Goal: Navigation & Orientation: Find specific page/section

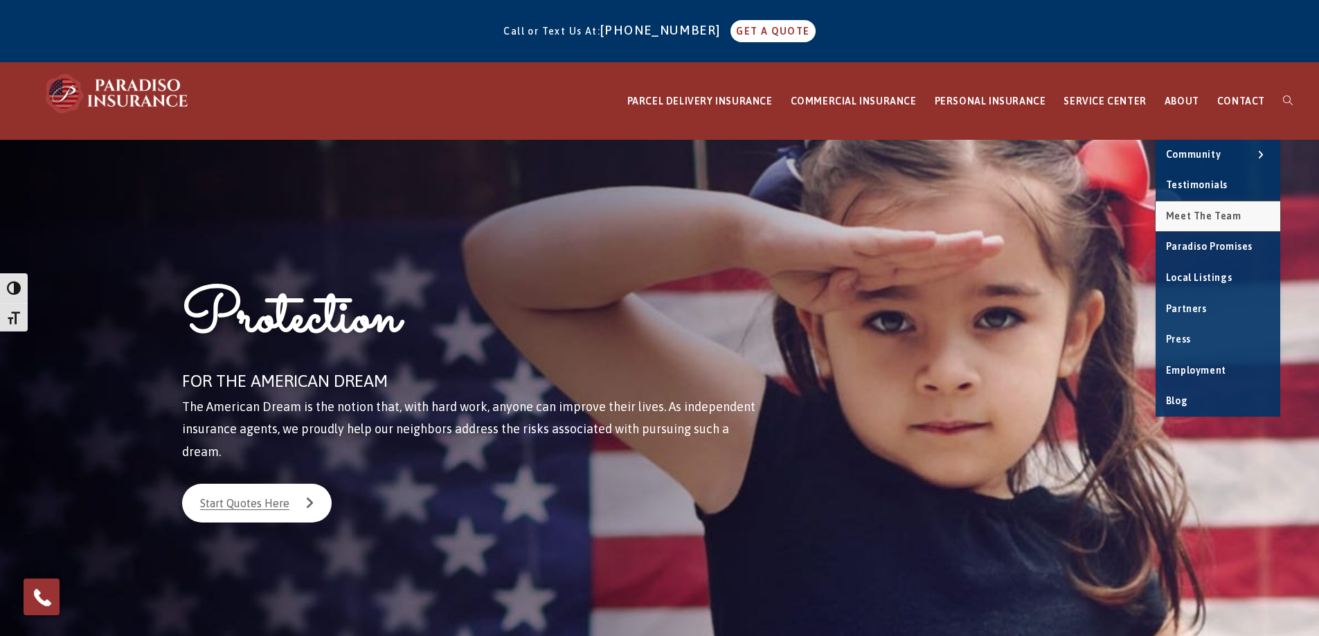
click at [1186, 210] on span "Meet the Team" at bounding box center [1203, 215] width 75 height 11
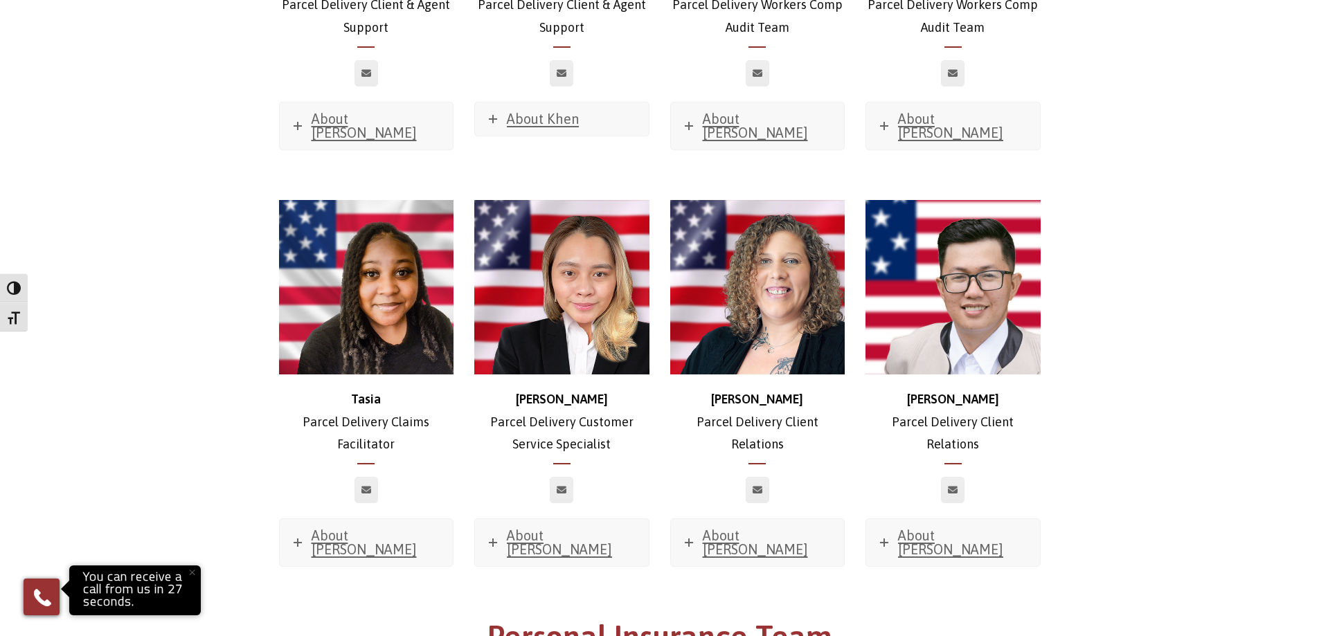
scroll to position [3236, 0]
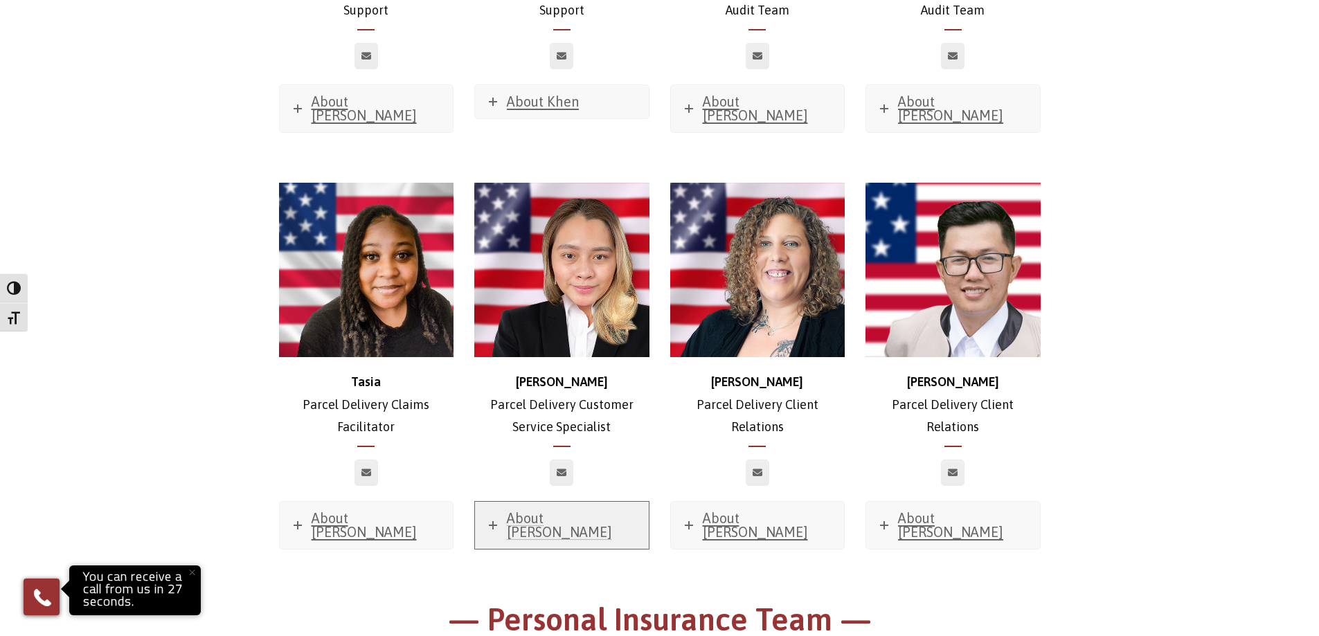
click at [541, 510] on span "About Trishia" at bounding box center [559, 525] width 105 height 30
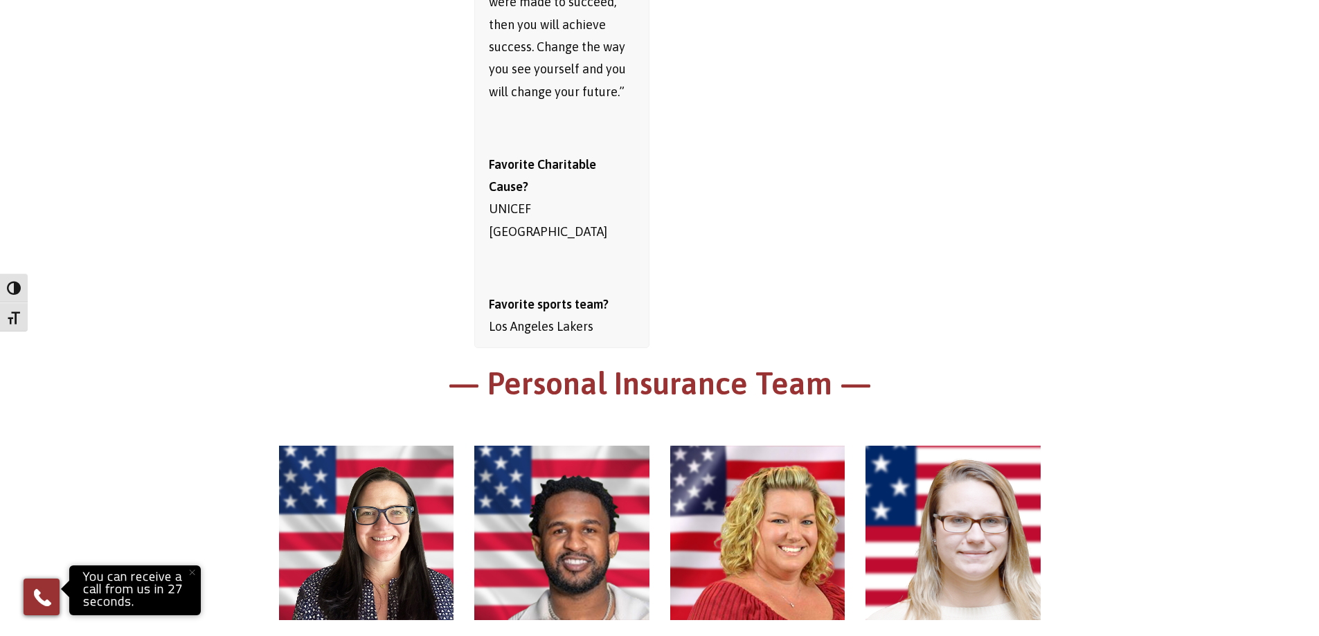
scroll to position [4205, 0]
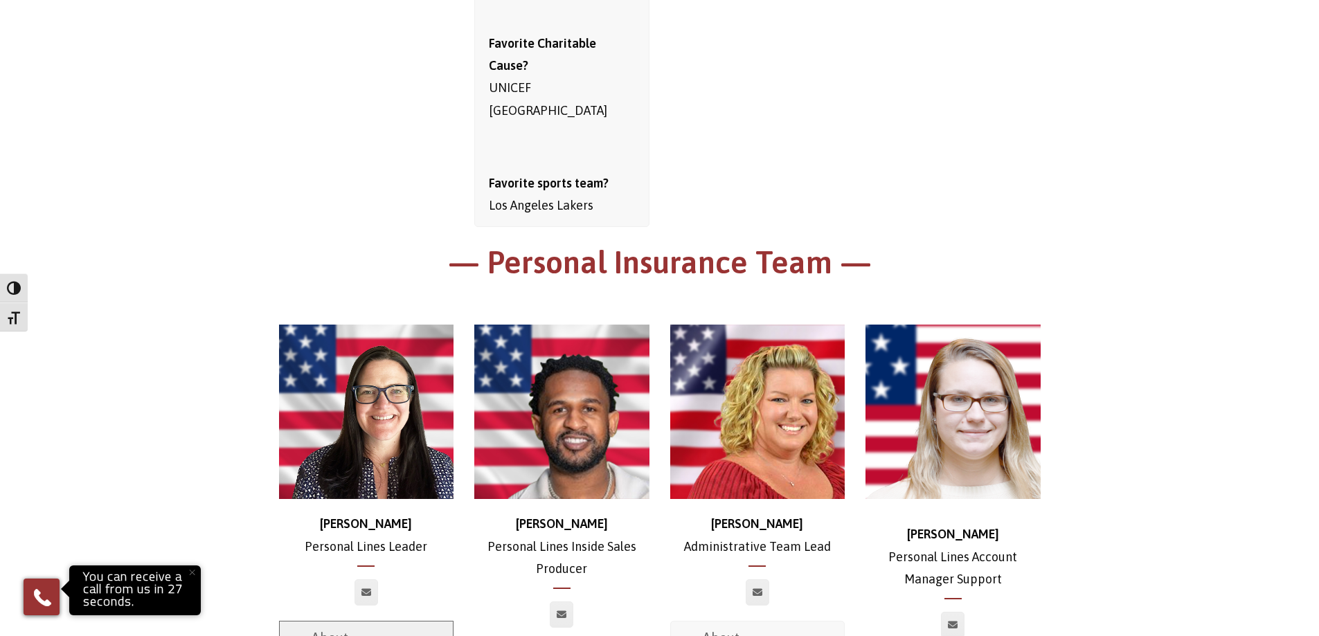
click at [335, 630] on span "About Jen" at bounding box center [363, 645] width 105 height 30
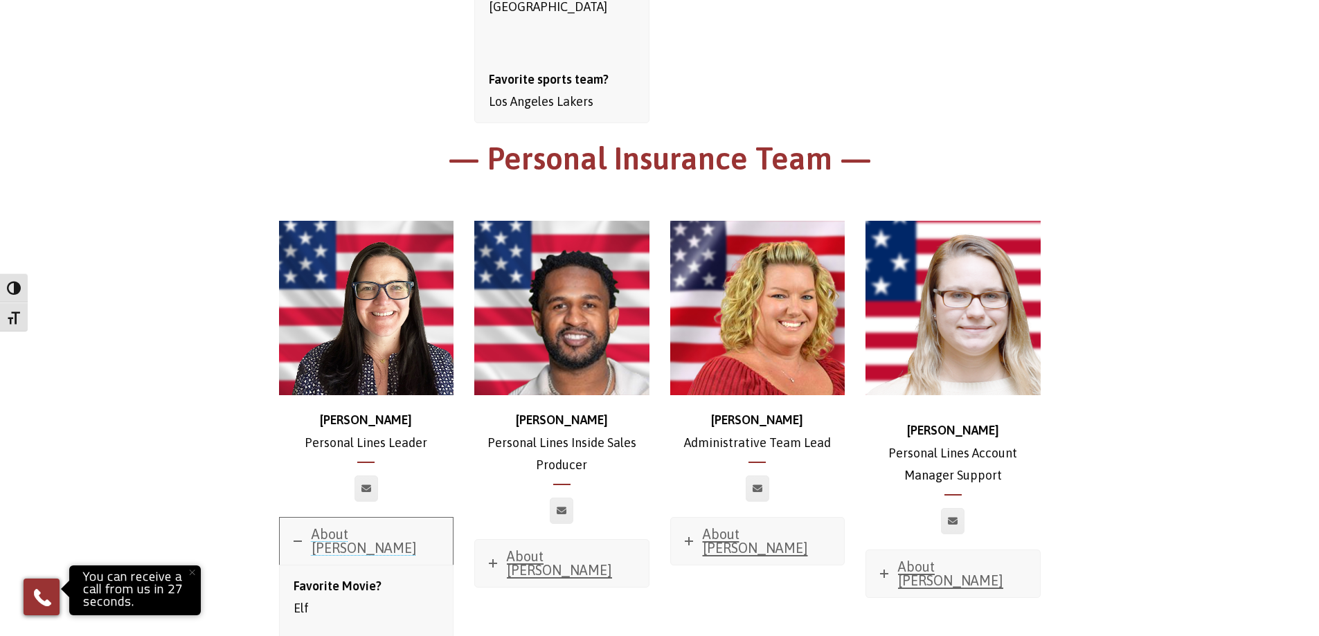
scroll to position [4292, 0]
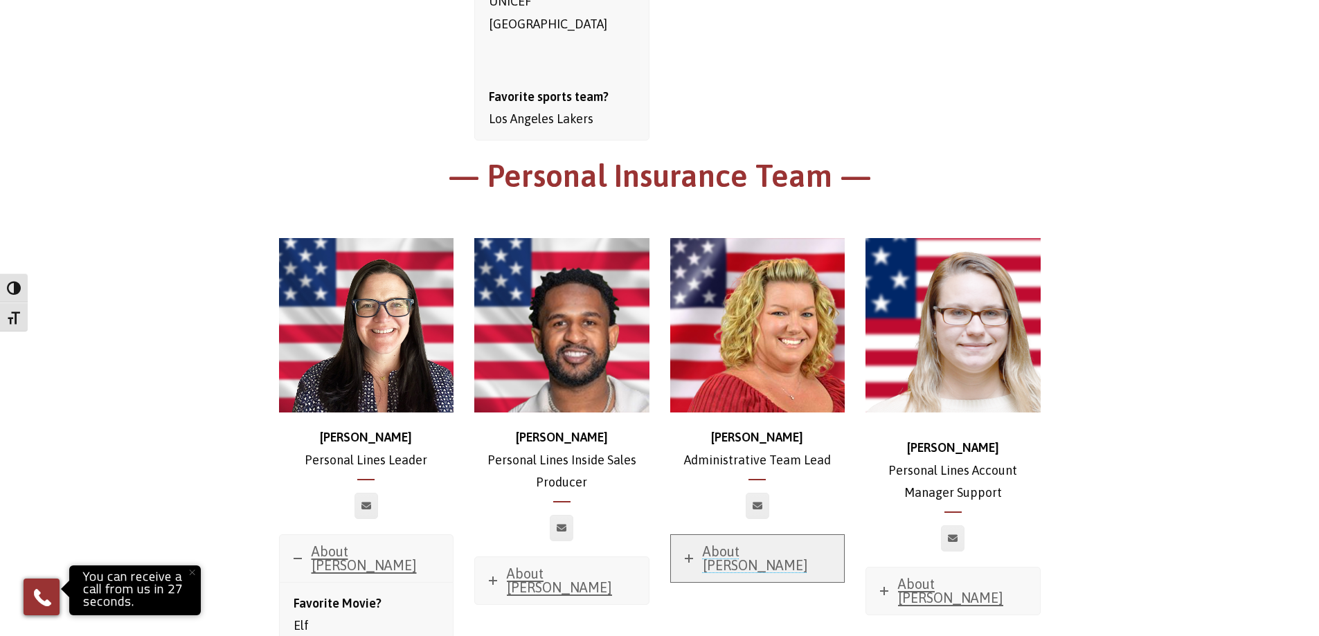
click at [722, 543] on span "About Dori" at bounding box center [755, 558] width 105 height 30
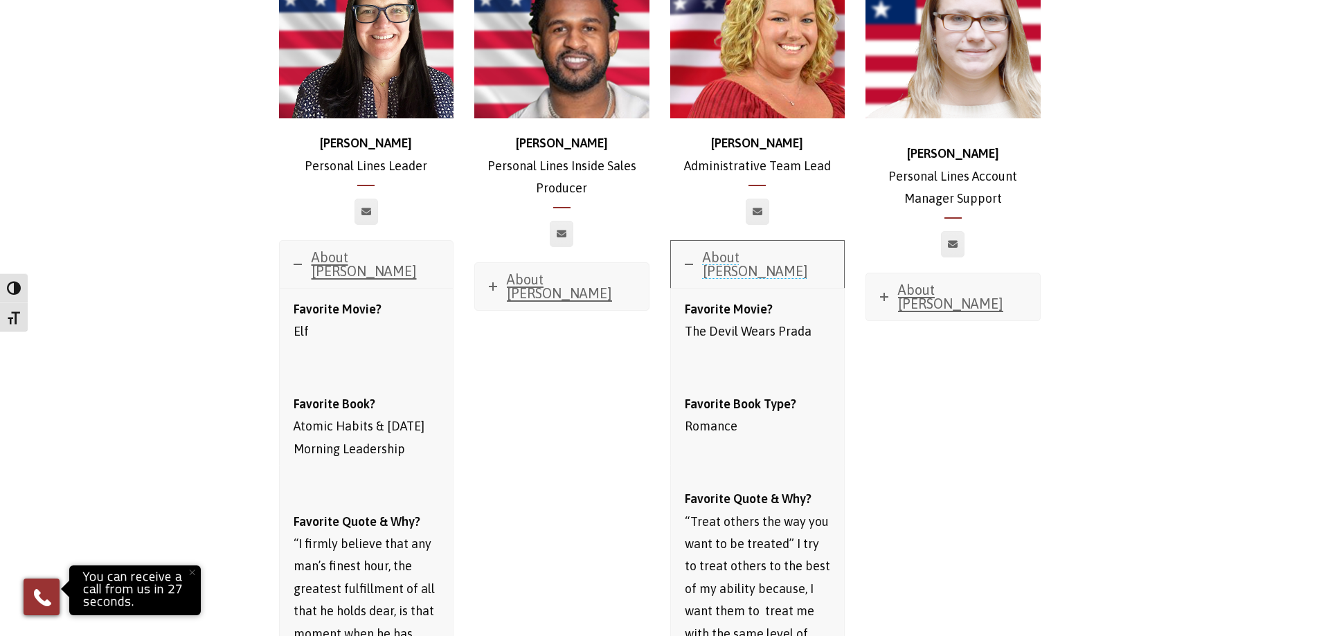
scroll to position [4343, 0]
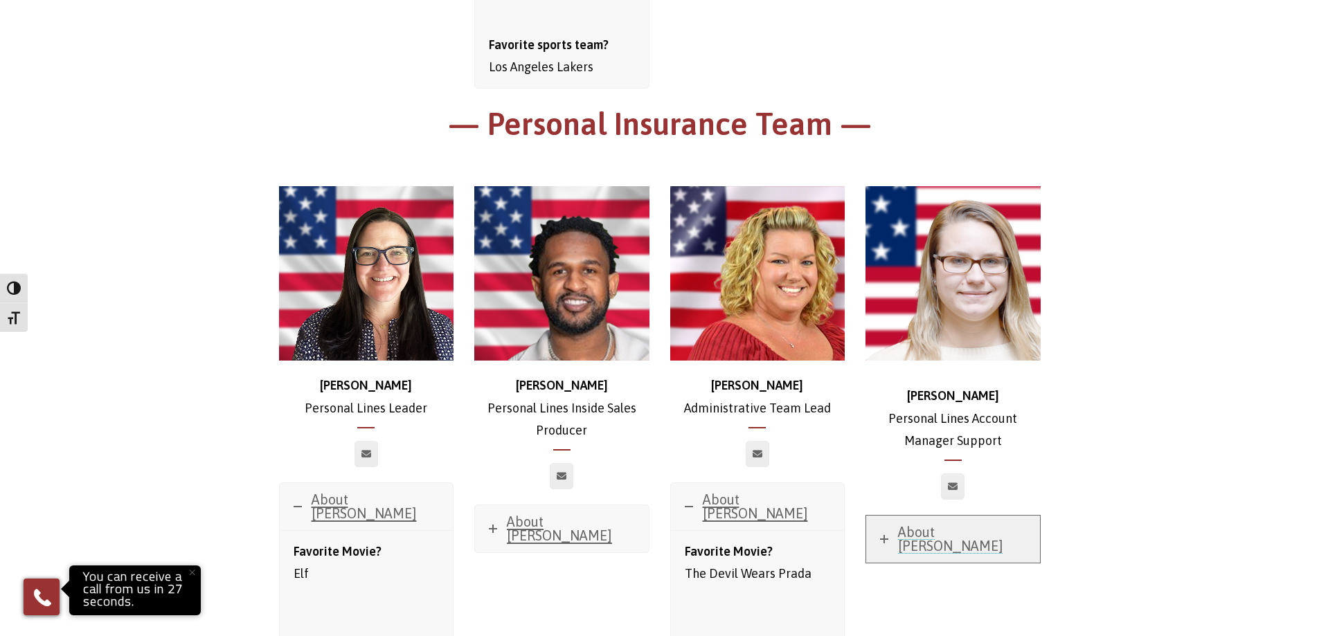
click at [933, 524] on span "About Brianna" at bounding box center [950, 539] width 105 height 30
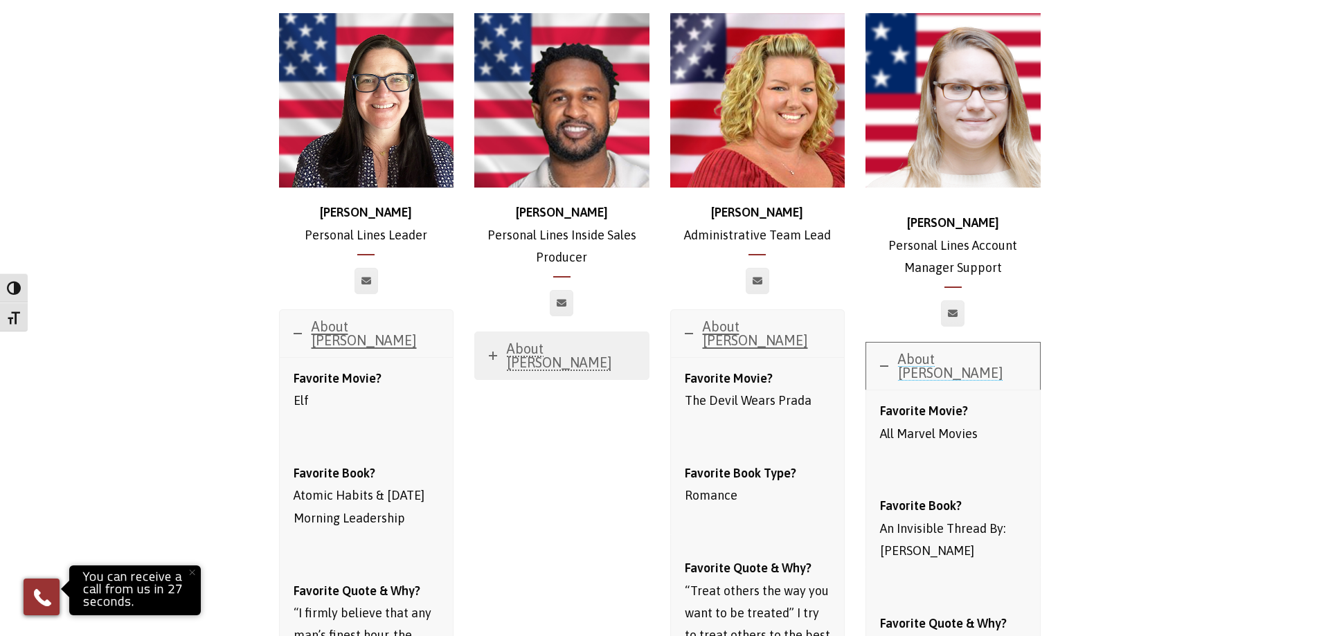
scroll to position [4482, 0]
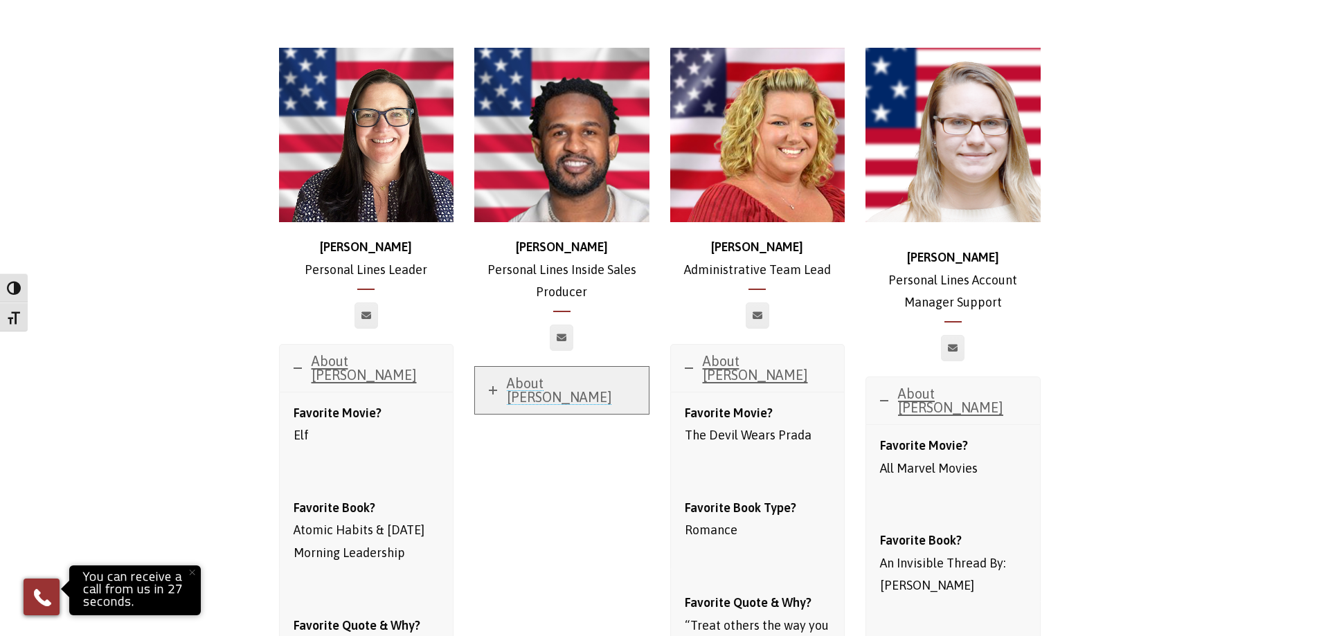
click at [523, 375] on span "About Jeremiah" at bounding box center [559, 390] width 105 height 30
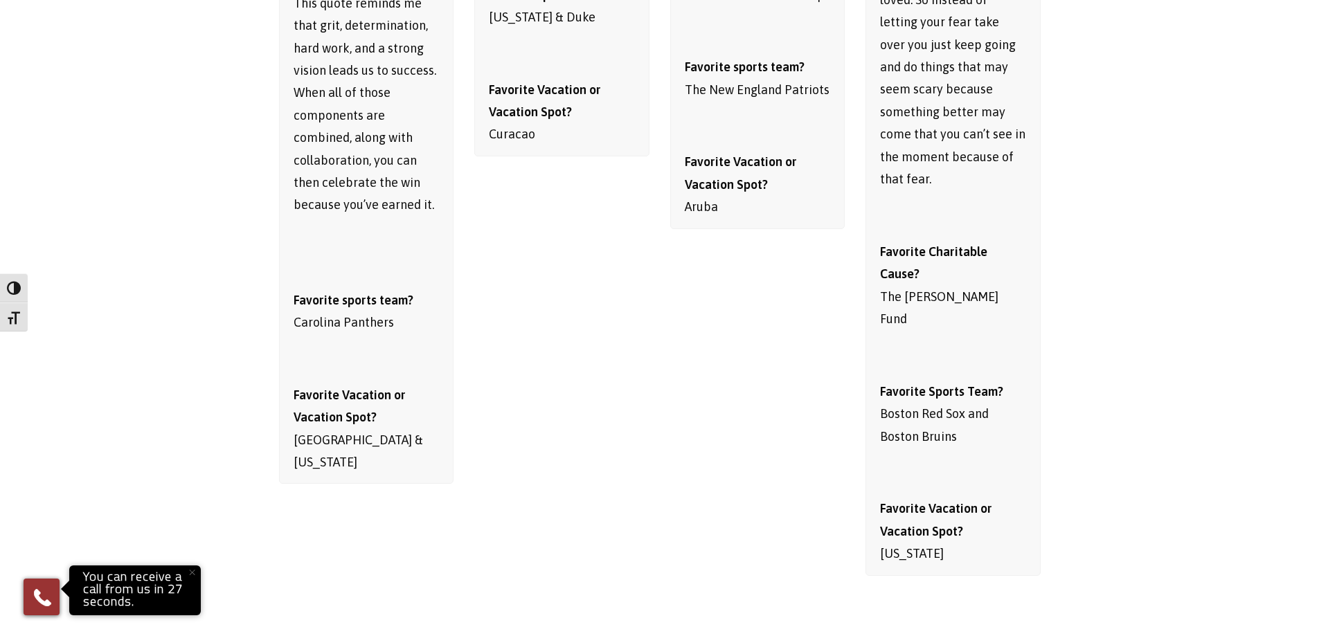
scroll to position [5607, 0]
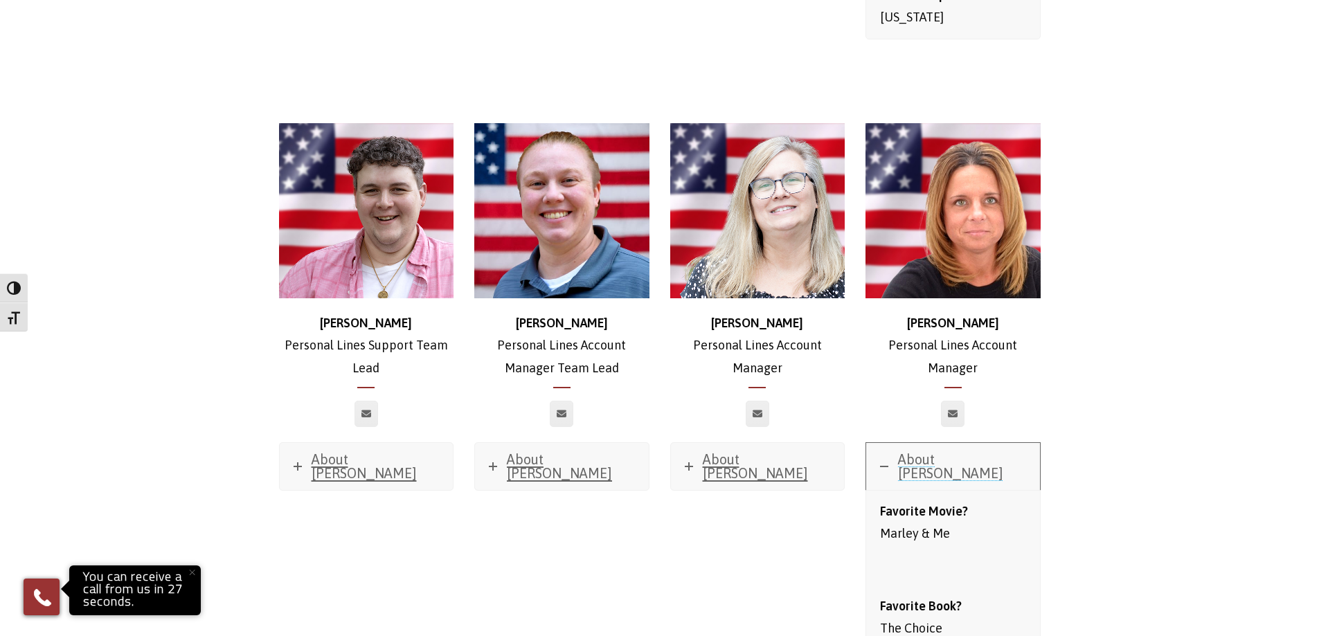
scroll to position [5659, 0]
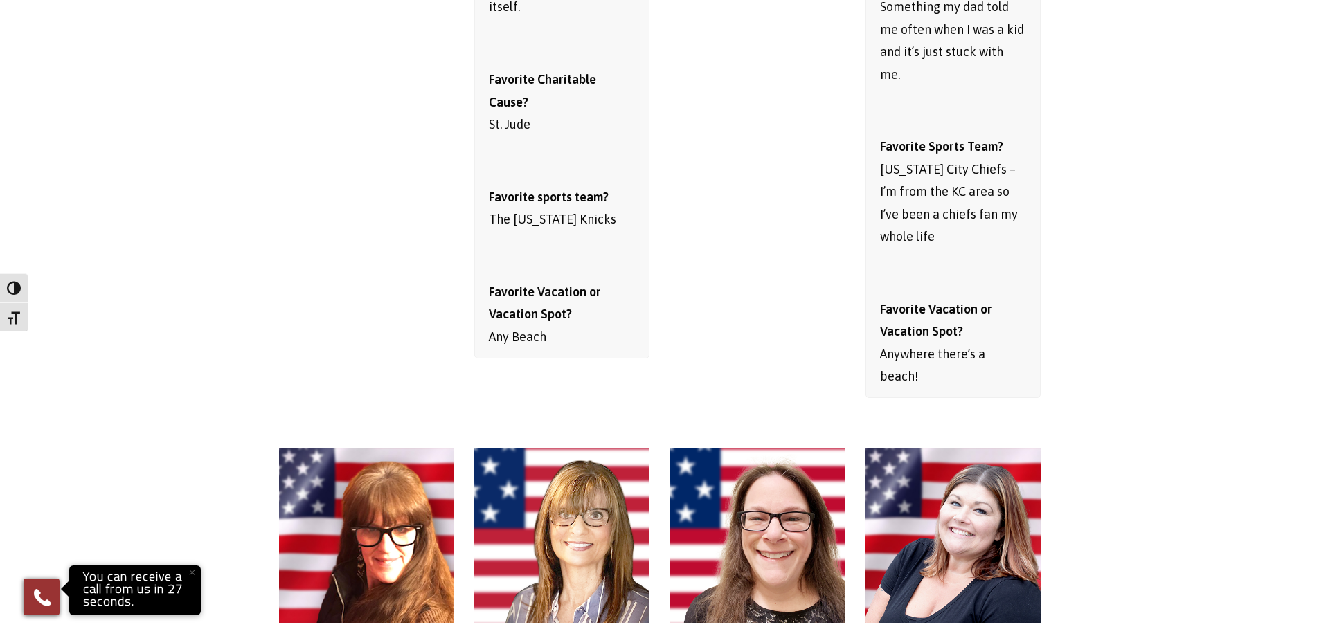
scroll to position [6680, 0]
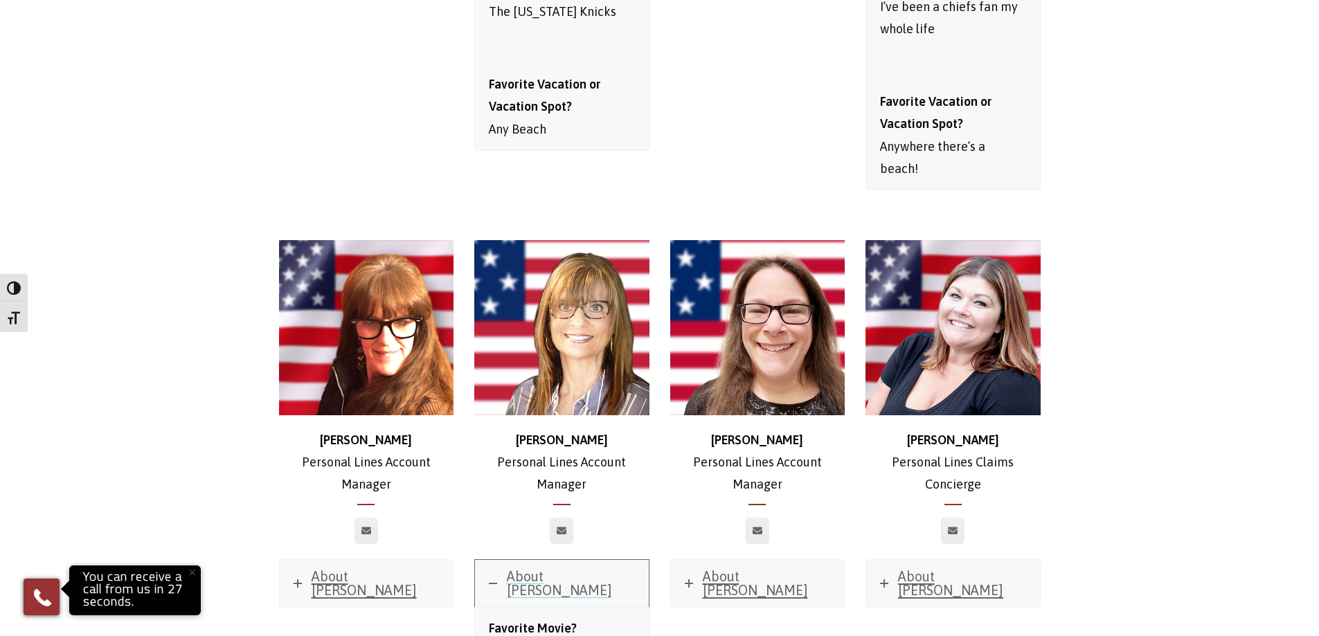
scroll to position [6628, 0]
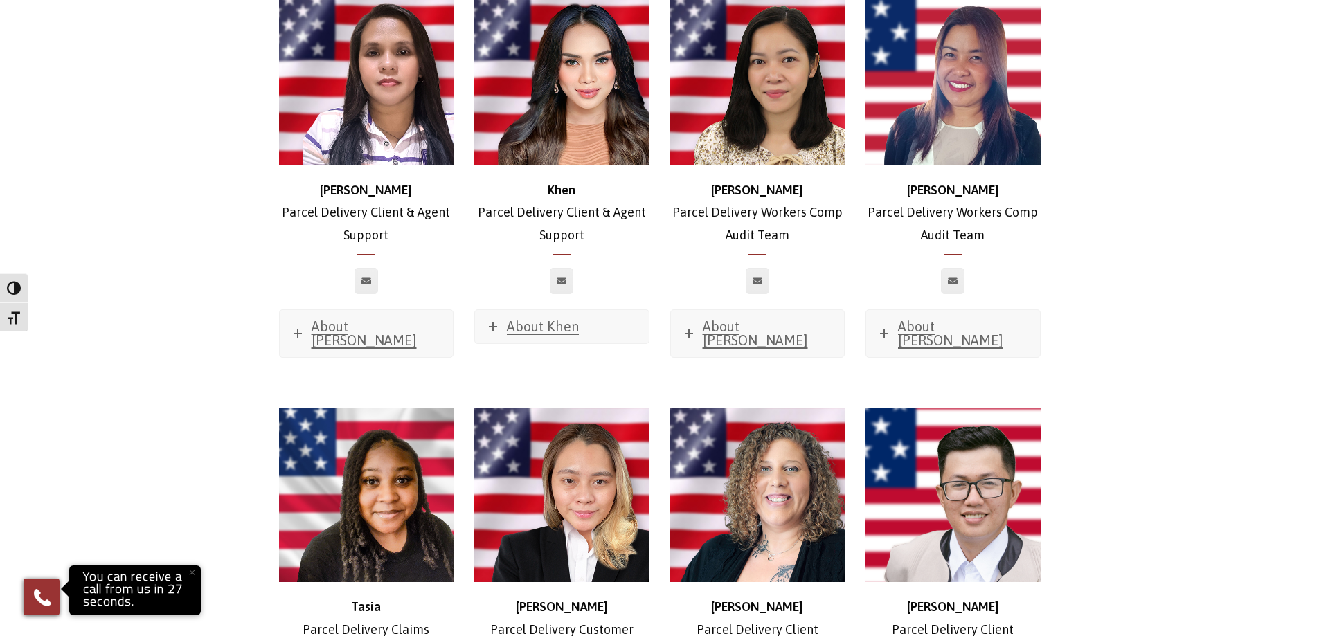
scroll to position [2751, 0]
